Goal: Task Accomplishment & Management: Use online tool/utility

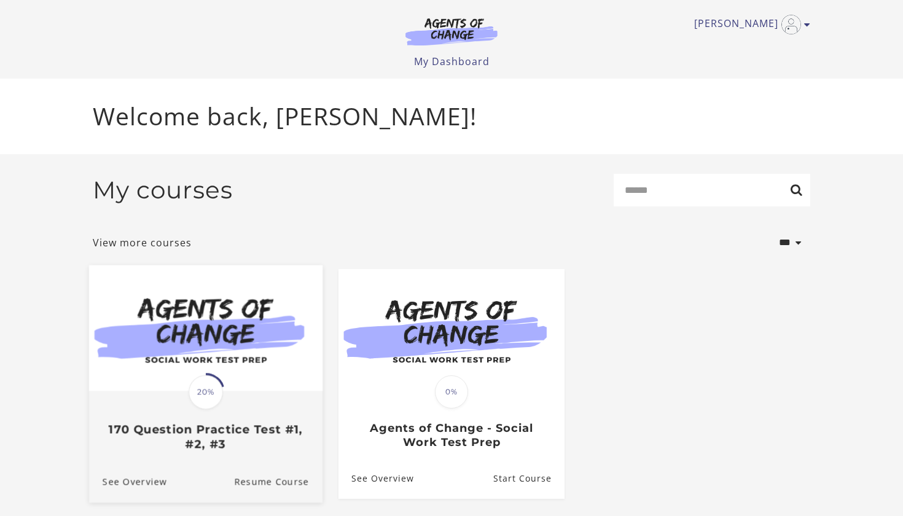
click at [238, 415] on div "Translation missing: en.liquid.partials.dashboard_course_card.progress_descript…" at bounding box center [205, 421] width 233 height 59
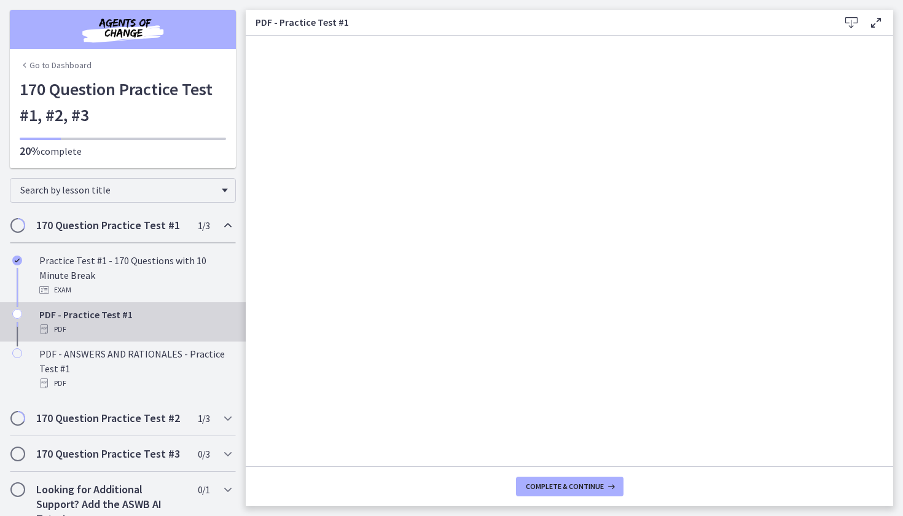
click at [220, 111] on h1 "170 Question Practice Test #1, #2, #3" at bounding box center [123, 102] width 206 height 52
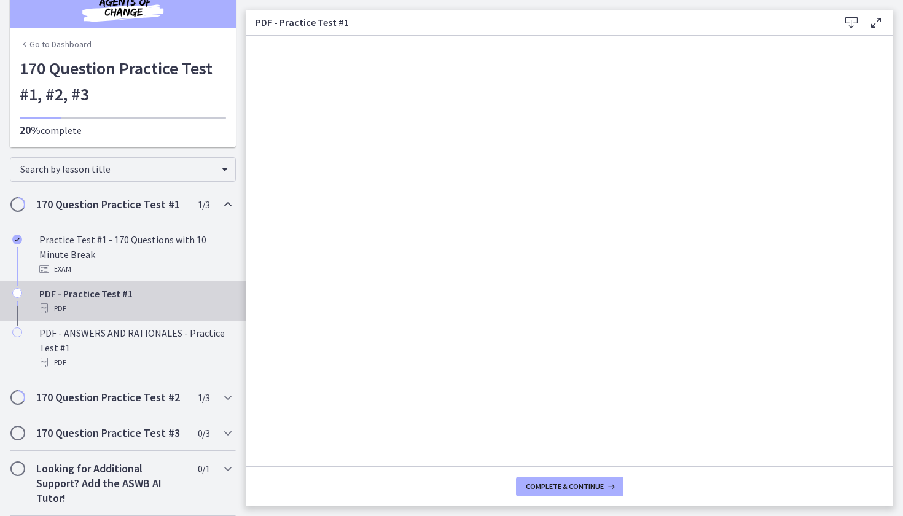
scroll to position [21, 0]
click at [98, 436] on h2 "170 Question Practice Test #3" at bounding box center [111, 433] width 150 height 15
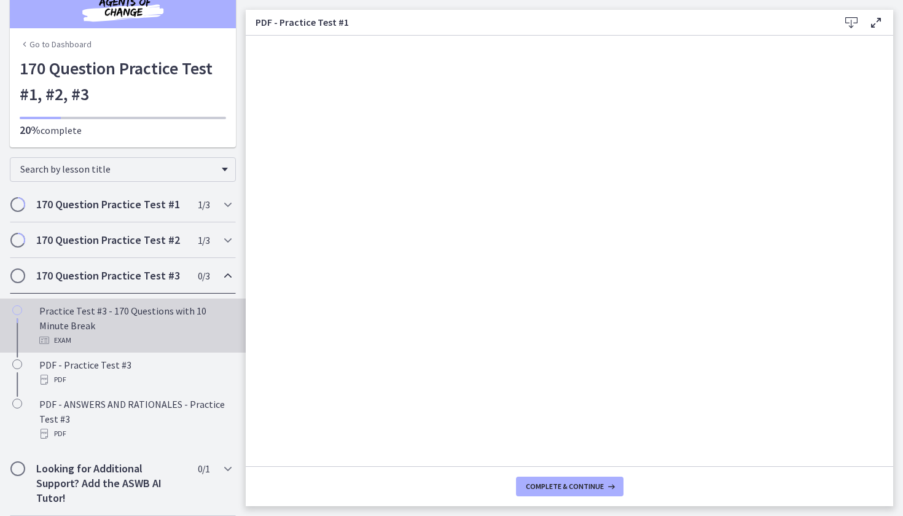
click at [141, 318] on div "Practice Test #3 - 170 Questions with 10 Minute Break Exam" at bounding box center [135, 326] width 192 height 44
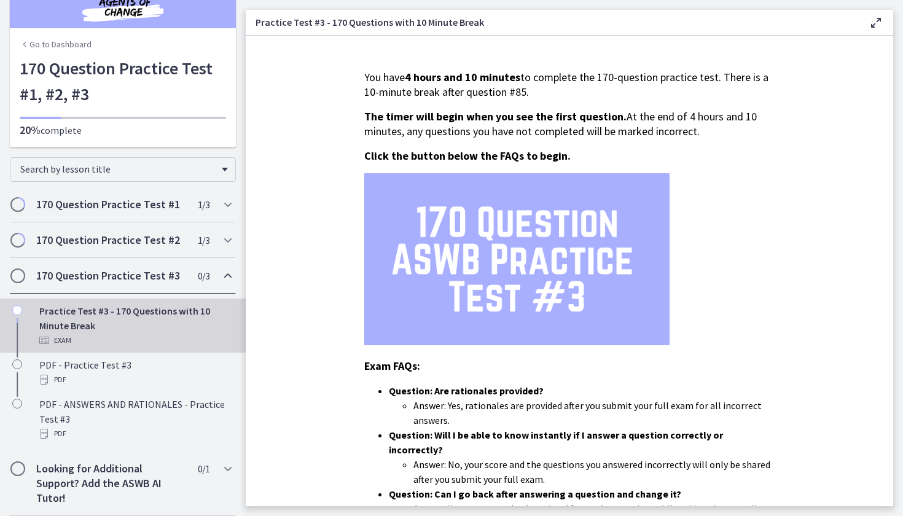
click at [809, 160] on section "You have 4 hours and 10 minutes to complete the 170-question practice test. The…" at bounding box center [570, 271] width 648 height 471
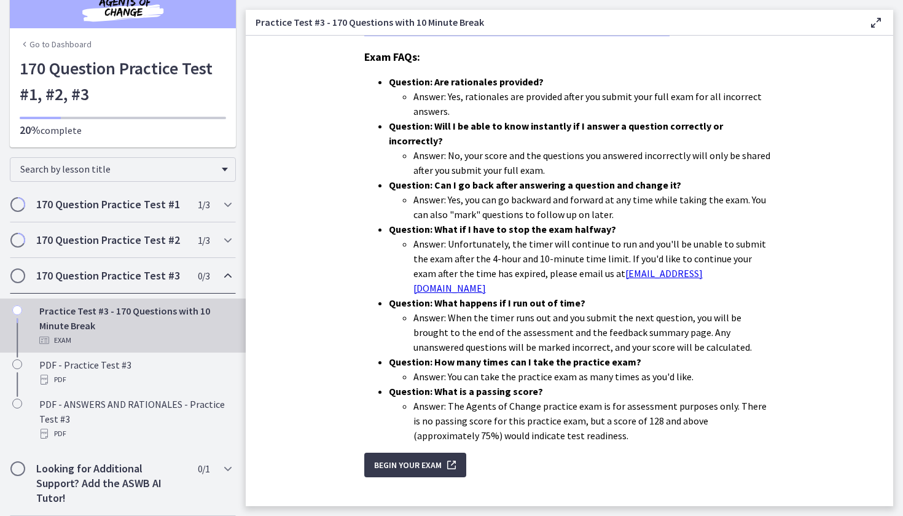
scroll to position [300, 0]
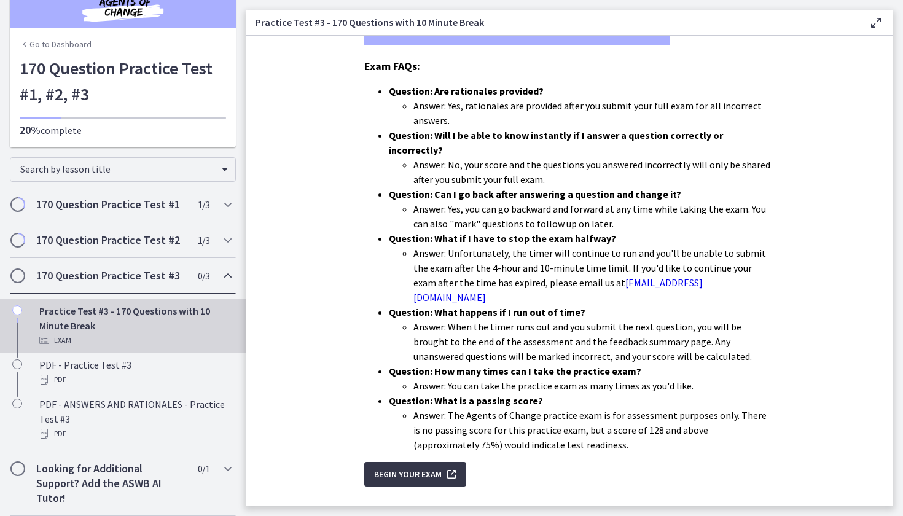
click at [409, 467] on span "Begin Your Exam" at bounding box center [408, 474] width 68 height 15
